Goal: Task Accomplishment & Management: Use online tool/utility

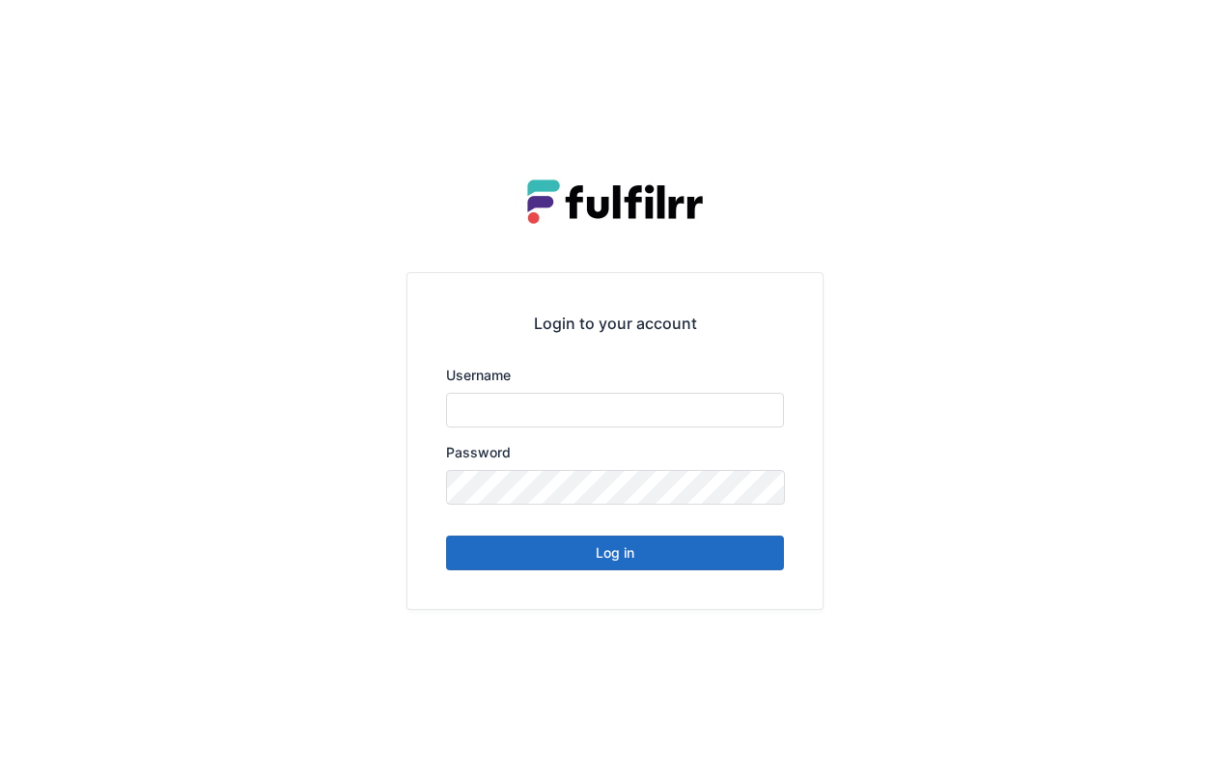
type input "******"
click at [642, 552] on button "Log in" at bounding box center [615, 553] width 338 height 35
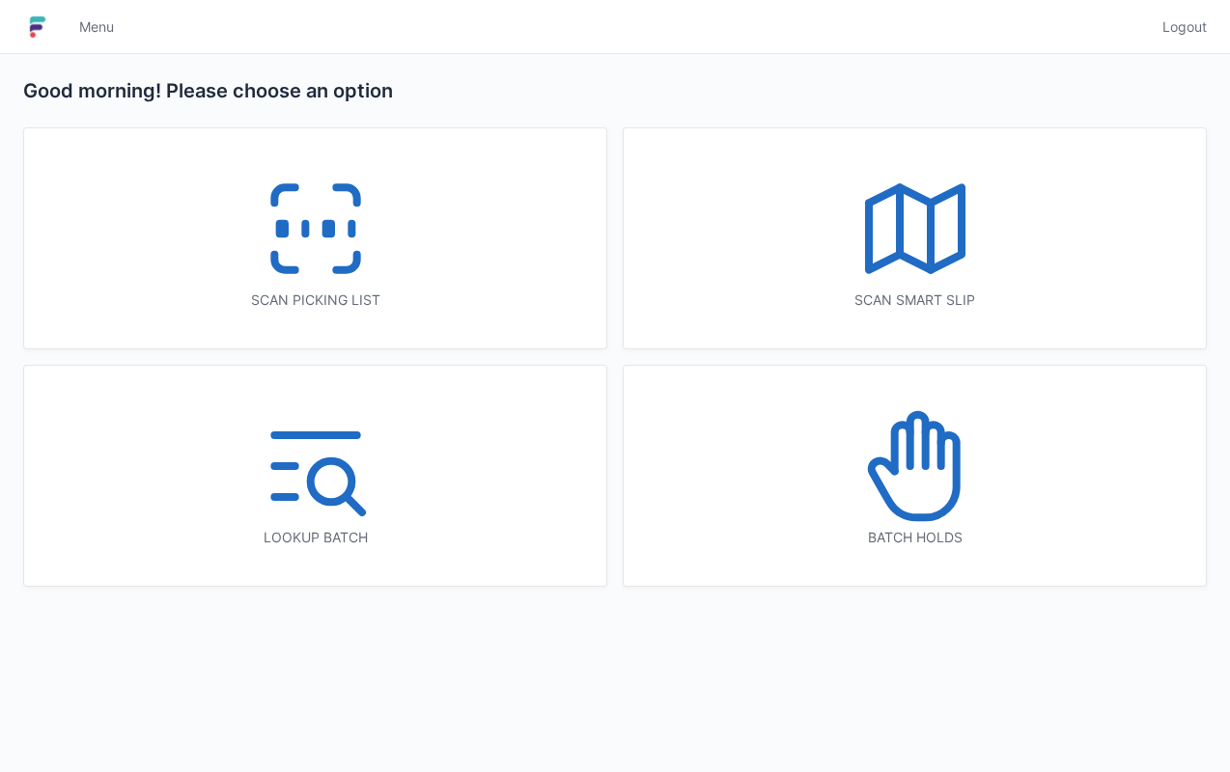
click at [419, 293] on div "Scan picking list" at bounding box center [315, 300] width 505 height 19
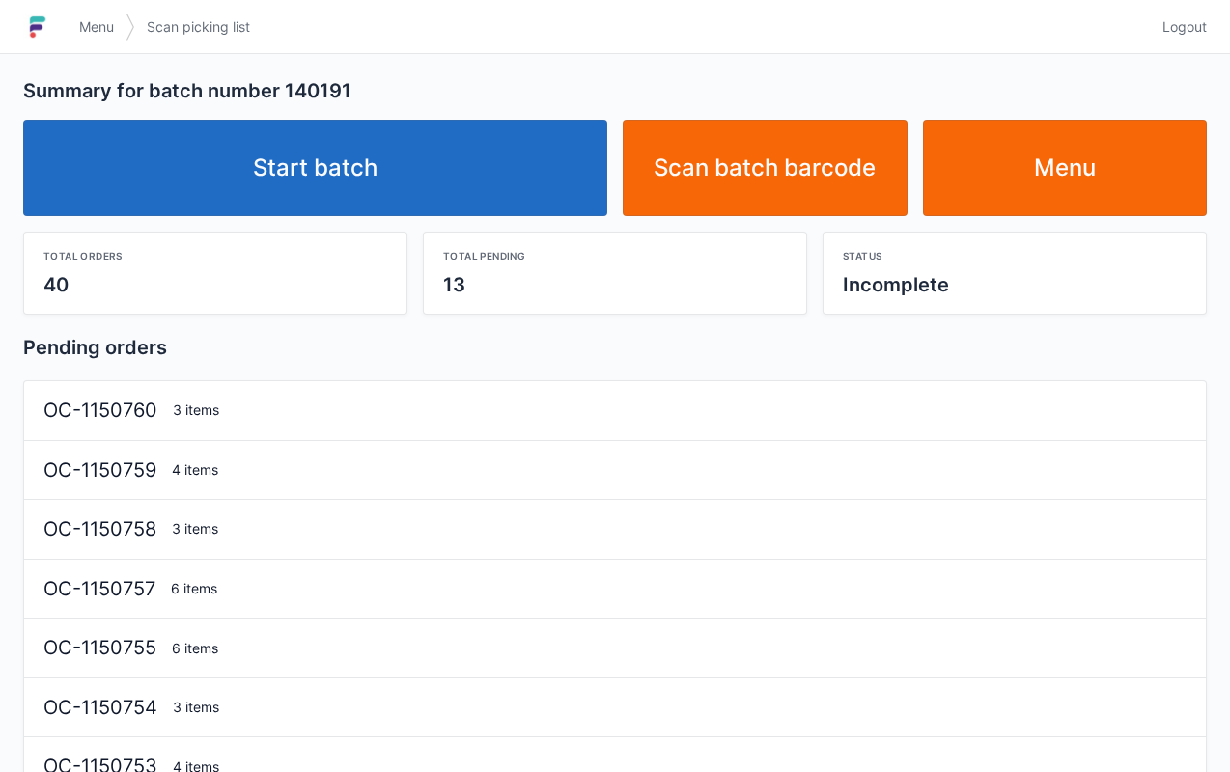
click at [504, 169] on link "Start batch" at bounding box center [315, 168] width 584 height 97
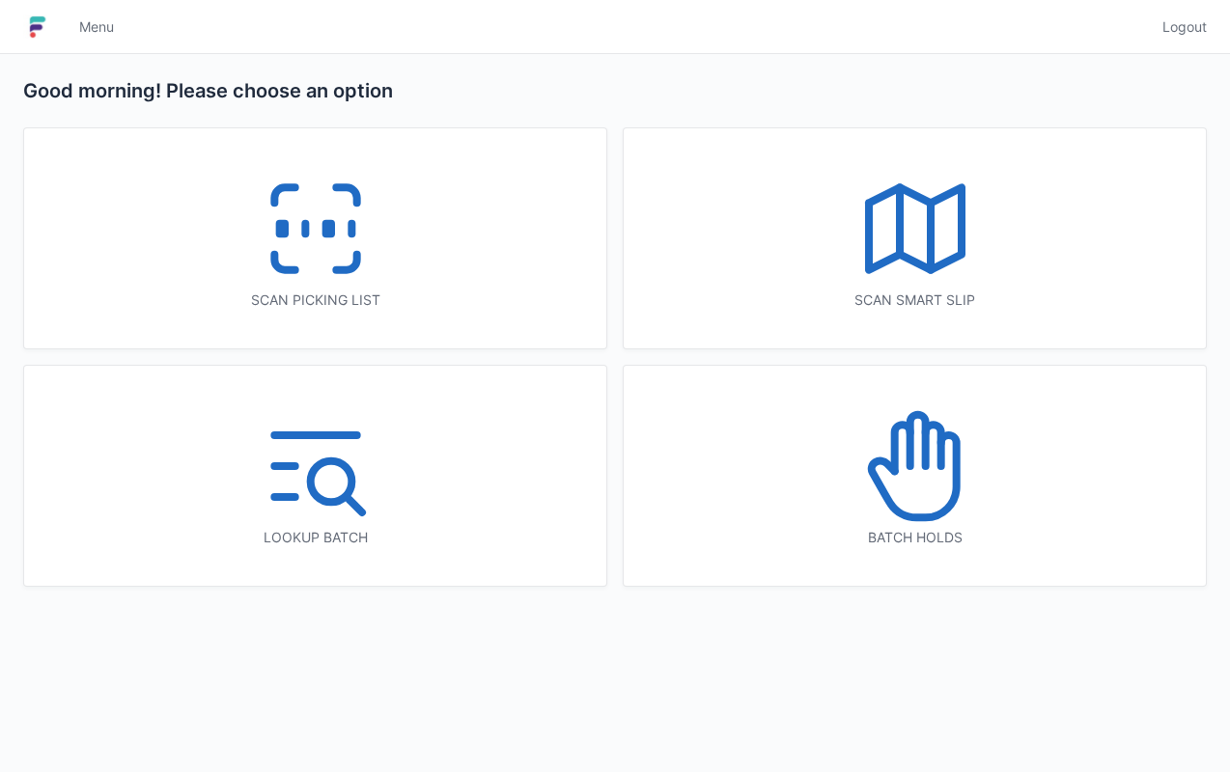
click at [479, 305] on div "Scan picking list" at bounding box center [315, 300] width 505 height 19
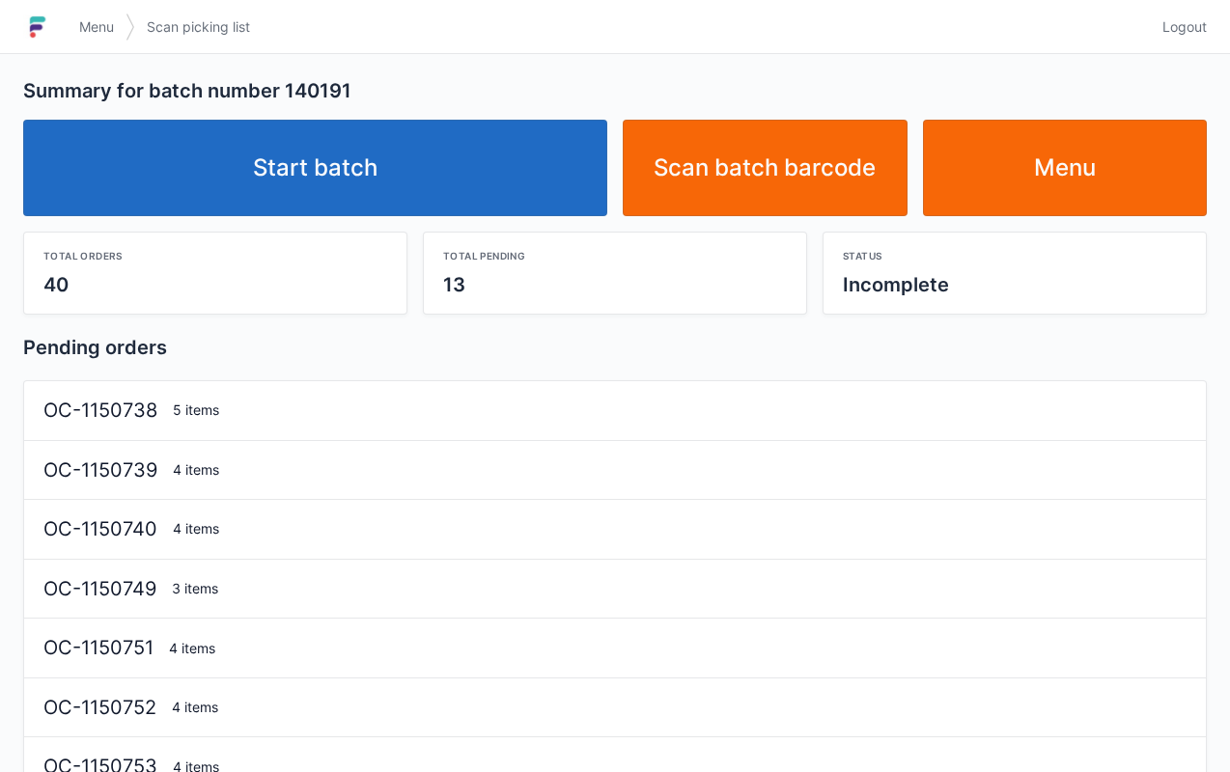
click at [471, 175] on link "Start batch" at bounding box center [315, 168] width 584 height 97
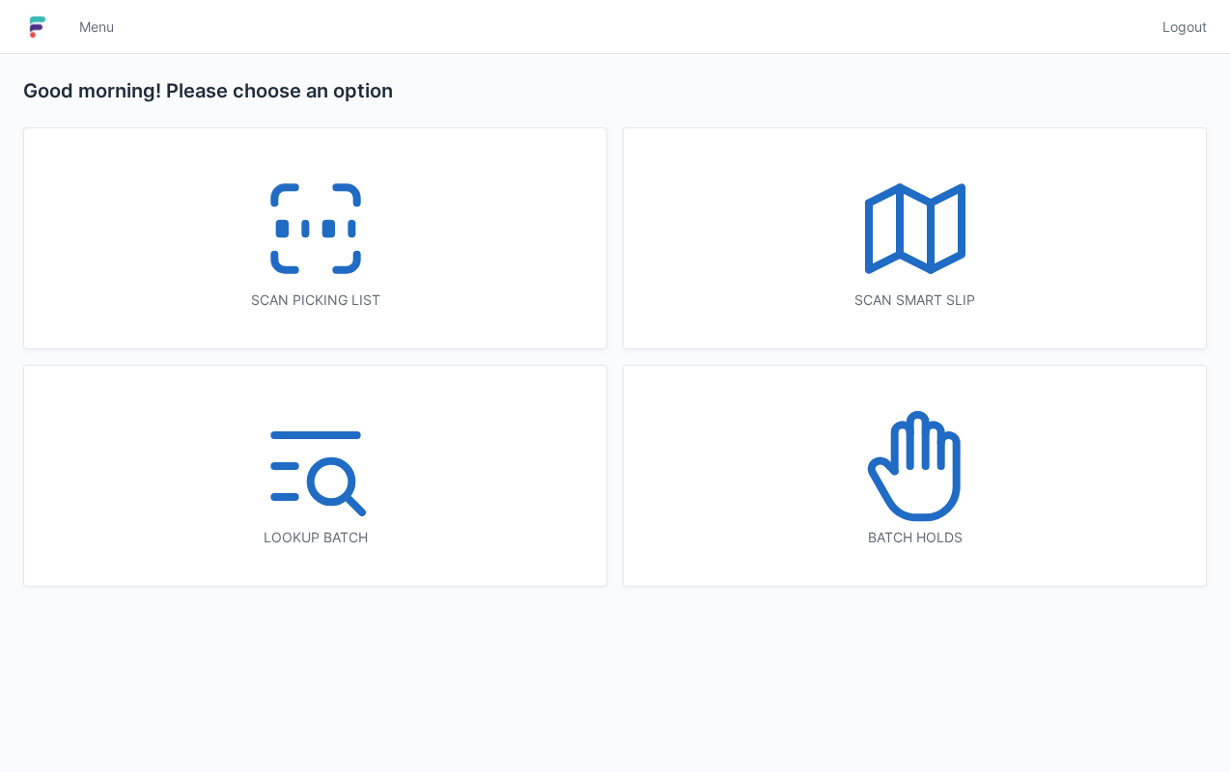
click at [521, 297] on div "Scan picking list" at bounding box center [315, 300] width 505 height 19
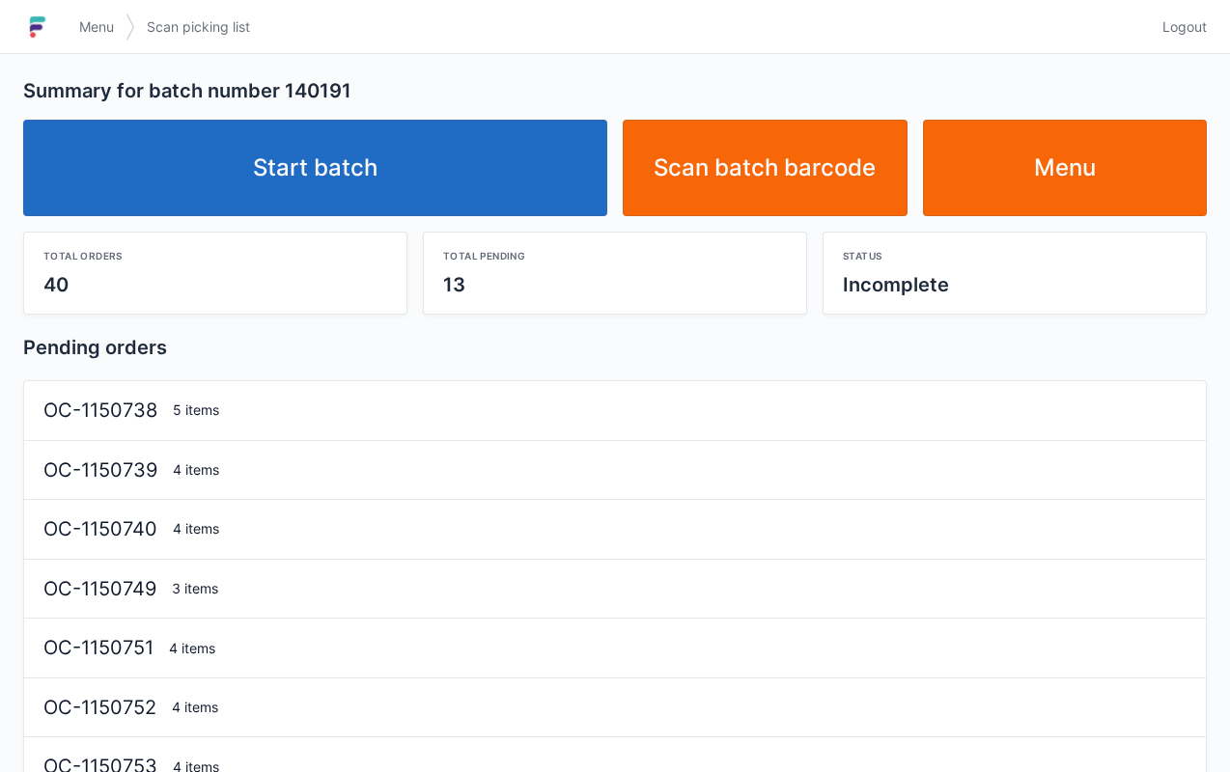
click at [484, 172] on link "Start batch" at bounding box center [315, 168] width 584 height 97
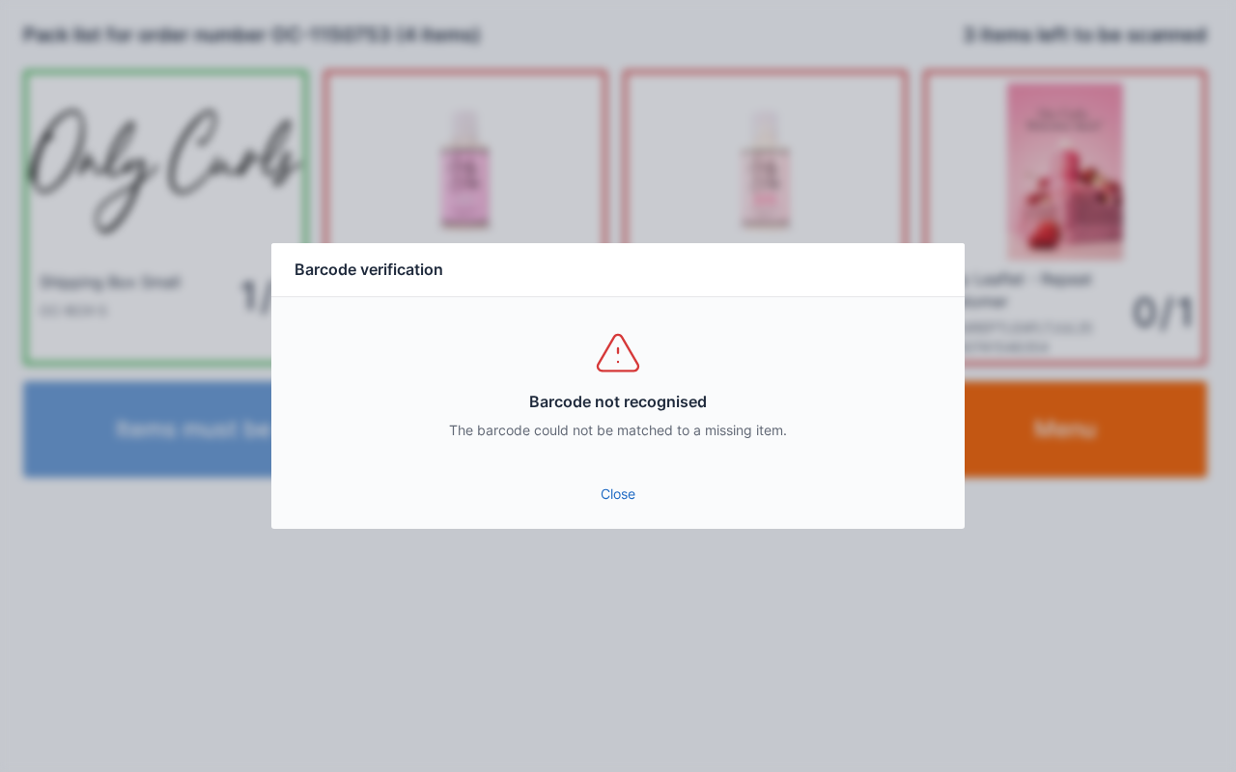
click at [623, 481] on link "Close" at bounding box center [618, 494] width 662 height 35
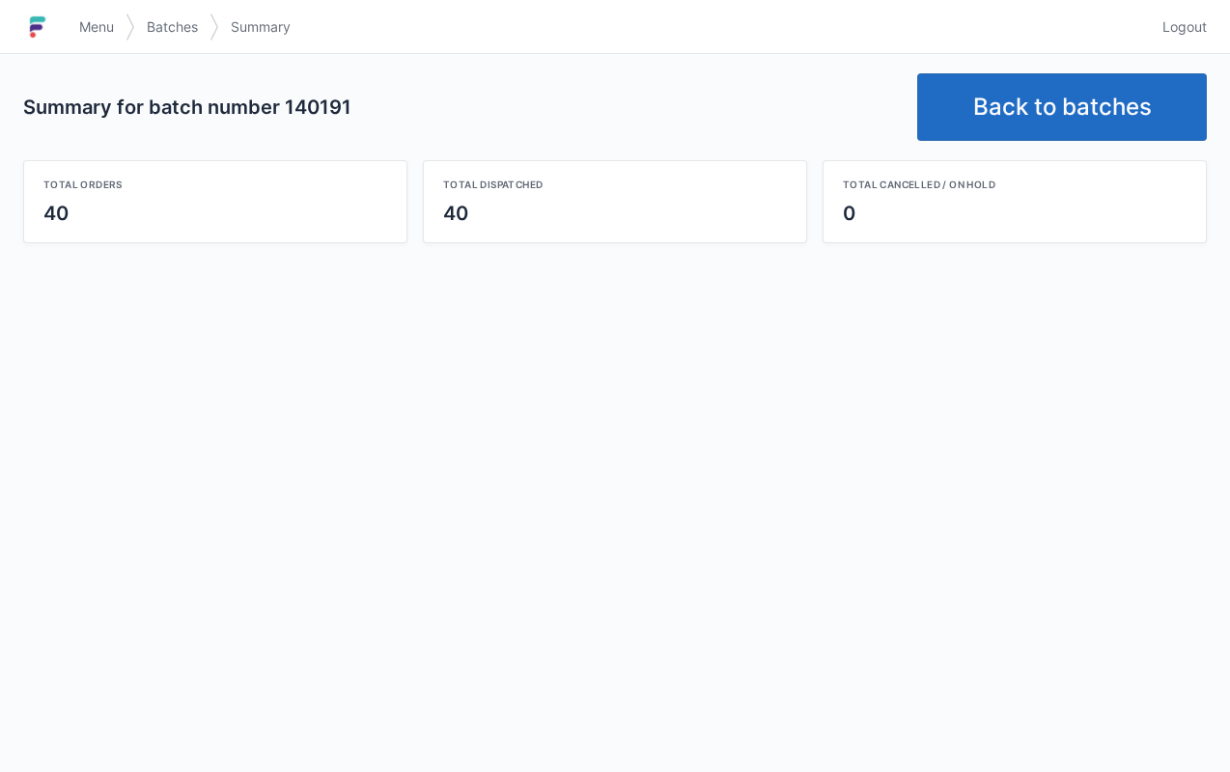
click at [1066, 131] on link "Back to batches" at bounding box center [1062, 107] width 290 height 68
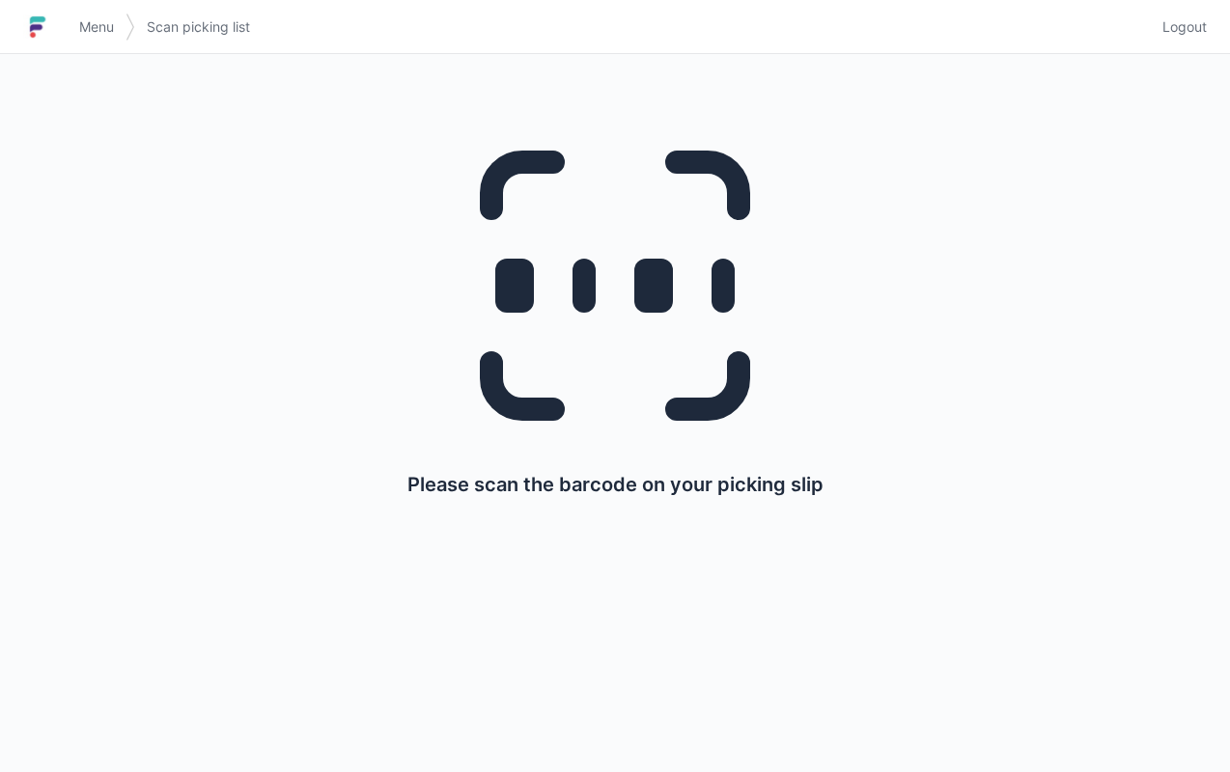
click at [676, 42] on div "Menu Scan picking list" at bounding box center [609, 27] width 1083 height 46
